Goal: Information Seeking & Learning: Learn about a topic

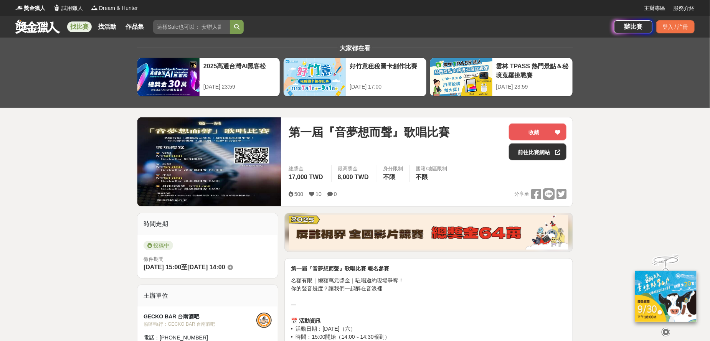
click at [79, 30] on link "找比賽" at bounding box center [79, 26] width 25 height 11
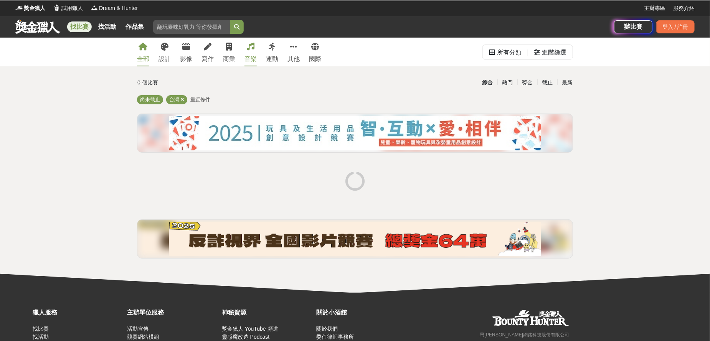
click at [249, 55] on div "音樂" at bounding box center [250, 58] width 12 height 9
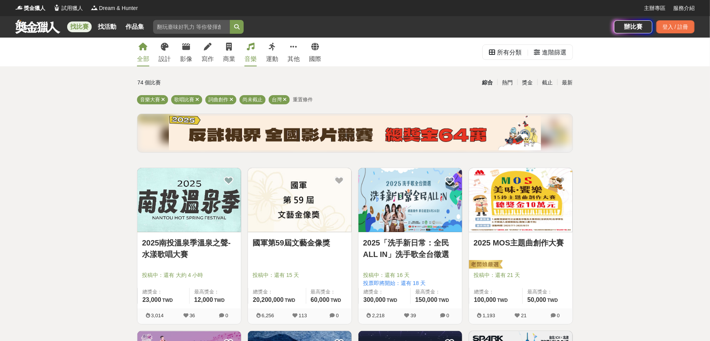
click at [149, 48] on link "全部" at bounding box center [143, 52] width 12 height 29
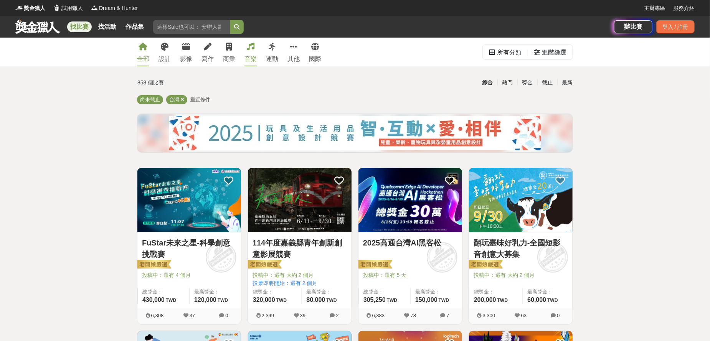
click at [252, 53] on link "音樂" at bounding box center [250, 52] width 12 height 29
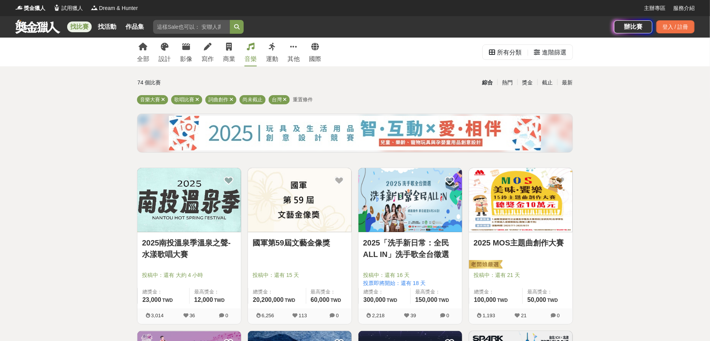
click at [319, 213] on img at bounding box center [300, 200] width 104 height 64
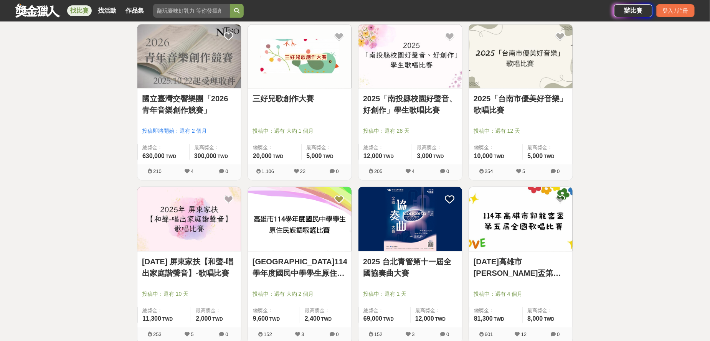
scroll to position [765, 0]
